Goal: Task Accomplishment & Management: Complete application form

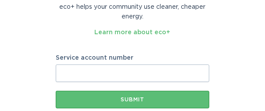
scroll to position [117, 0]
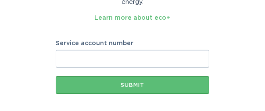
paste input "8017568010"
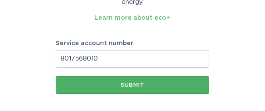
type input "8017568010"
click at [128, 87] on div "Submit" at bounding box center [132, 85] width 145 height 5
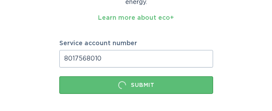
scroll to position [0, 0]
